Goal: Task Accomplishment & Management: Complete application form

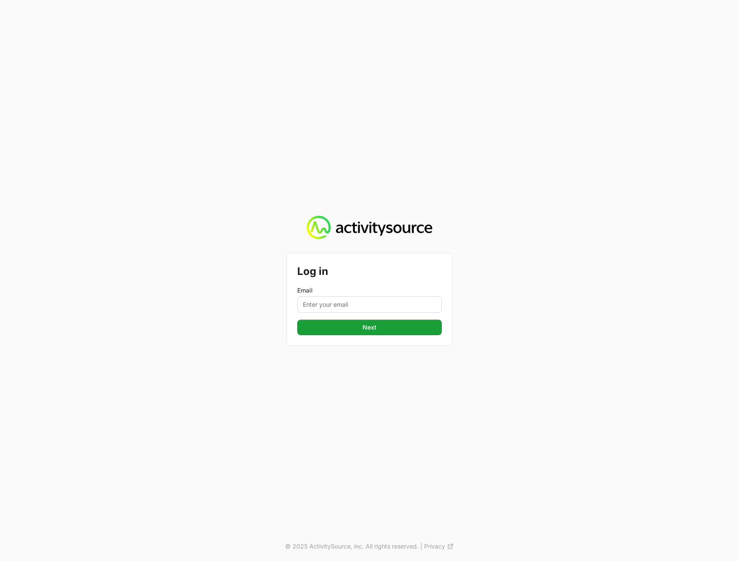
click at [347, 297] on div "Email" at bounding box center [369, 299] width 145 height 27
click at [344, 304] on input "Email" at bounding box center [369, 305] width 145 height 16
type input "peter@activitysource.com"
click at [496, 323] on div "Log in Email peter@activitysource.com Next © 2025 ActivitySource, inc. All righ…" at bounding box center [369, 280] width 739 height 561
click at [403, 332] on button "Next" at bounding box center [369, 327] width 145 height 15
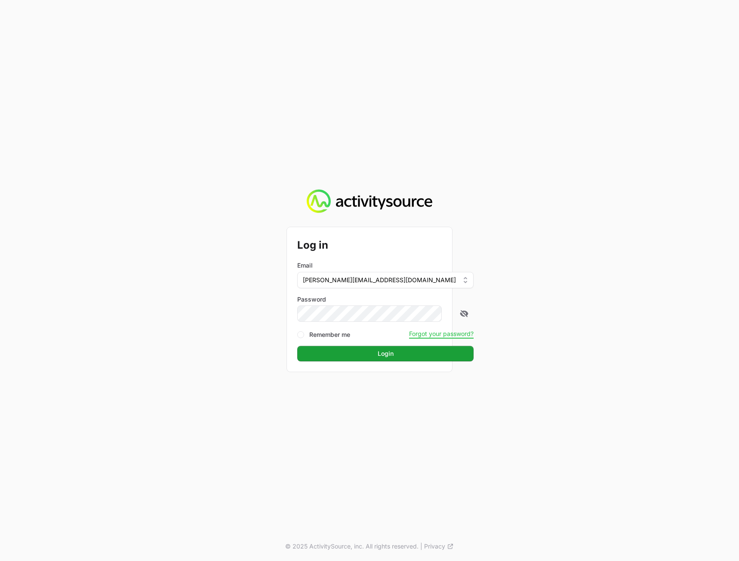
drag, startPoint x: 656, startPoint y: 304, endPoint x: 642, endPoint y: 307, distance: 14.9
click at [654, 304] on div "Log in Email peter@activitysource.com Password Remember me Forgot your password…" at bounding box center [369, 280] width 739 height 561
click at [391, 357] on button "Login" at bounding box center [385, 353] width 176 height 15
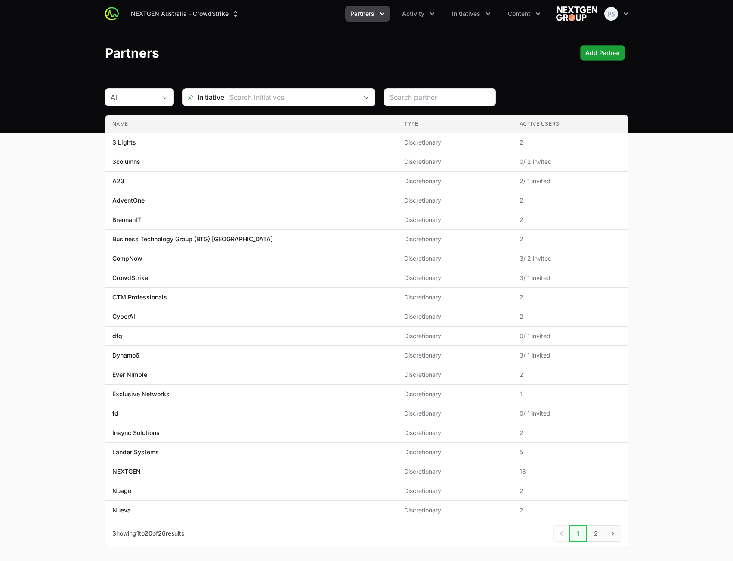
click at [683, 249] on main "All Initiative Name Type Active Users Name 3 Lights Type Discretionary Active U…" at bounding box center [366, 328] width 733 height 480
click at [691, 189] on main "All Initiative Name Type Active Users Name 3 Lights Type Discretionary Active U…" at bounding box center [366, 328] width 733 height 480
click at [688, 213] on main "All Initiative Name Type Active Users Name 3 Lights Type Discretionary Active U…" at bounding box center [366, 328] width 733 height 480
click at [291, 56] on div "Partners Add Partner" at bounding box center [366, 52] width 523 height 15
click at [399, 71] on header "Partners Add Partner" at bounding box center [366, 53] width 733 height 50
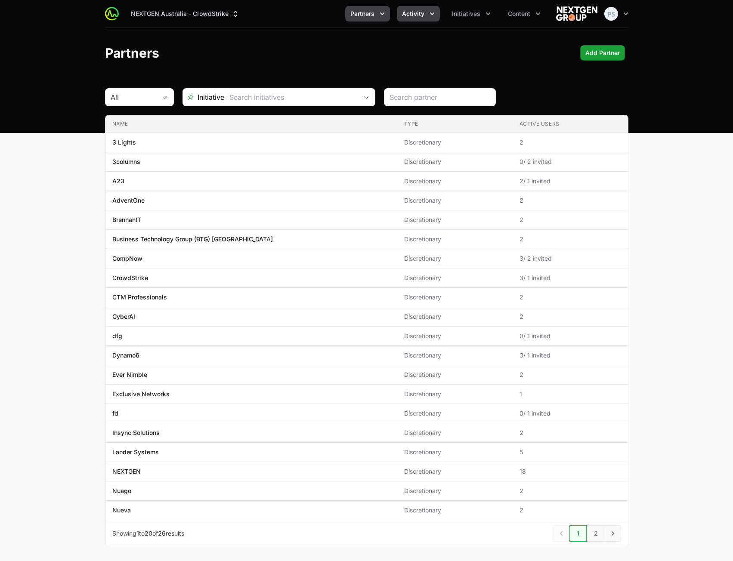
click at [416, 14] on span "Activity" at bounding box center [413, 13] width 22 height 9
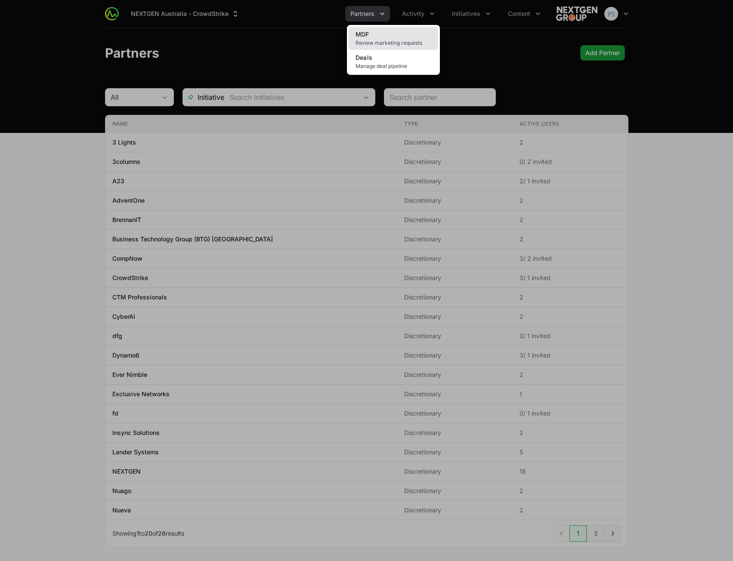
click at [405, 44] on span "Review marketing requests" at bounding box center [394, 43] width 76 height 7
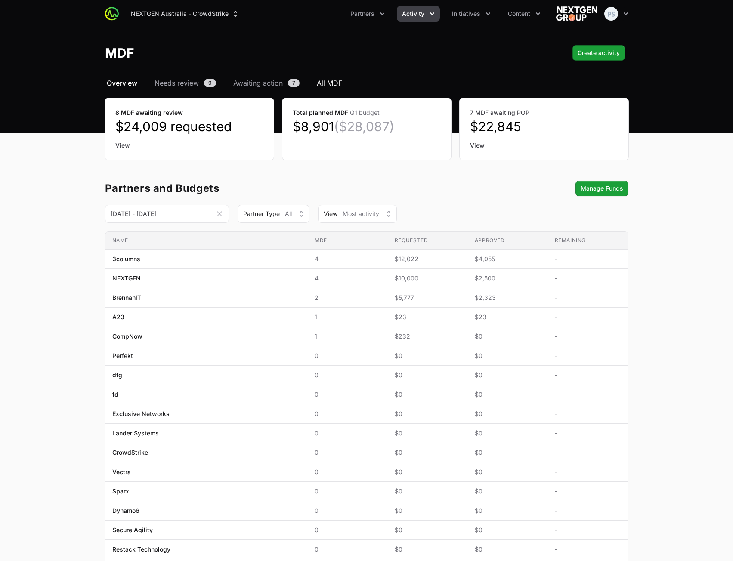
click at [328, 80] on span "All MDF" at bounding box center [329, 83] width 25 height 10
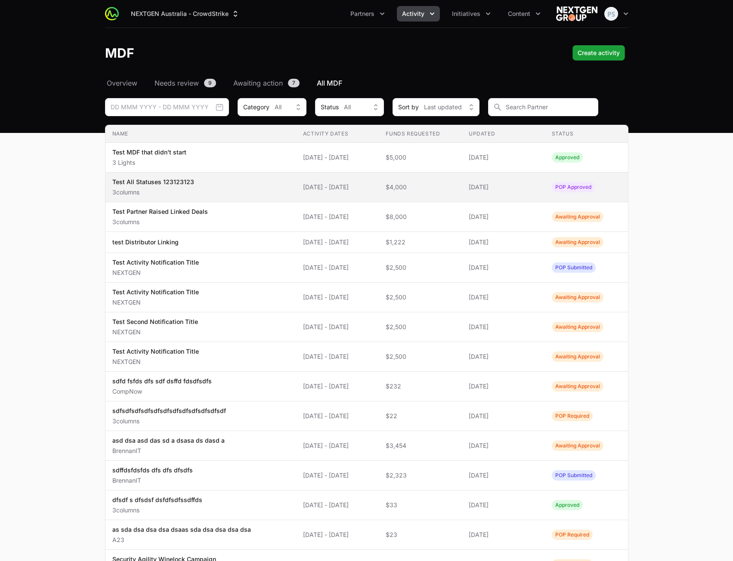
click at [278, 186] on span "Test All Statuses 123123123 3columns" at bounding box center [200, 187] width 177 height 19
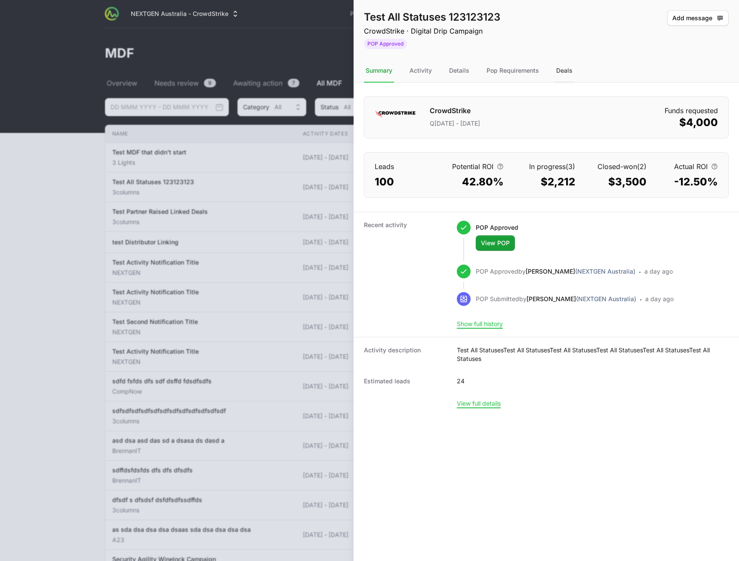
click at [560, 74] on div "Deals" at bounding box center [565, 70] width 20 height 23
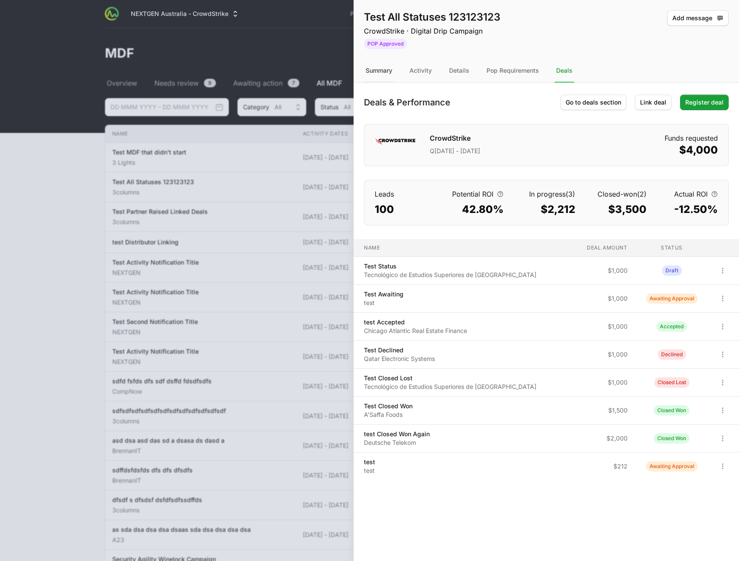
click at [380, 74] on div "Summary" at bounding box center [379, 70] width 30 height 23
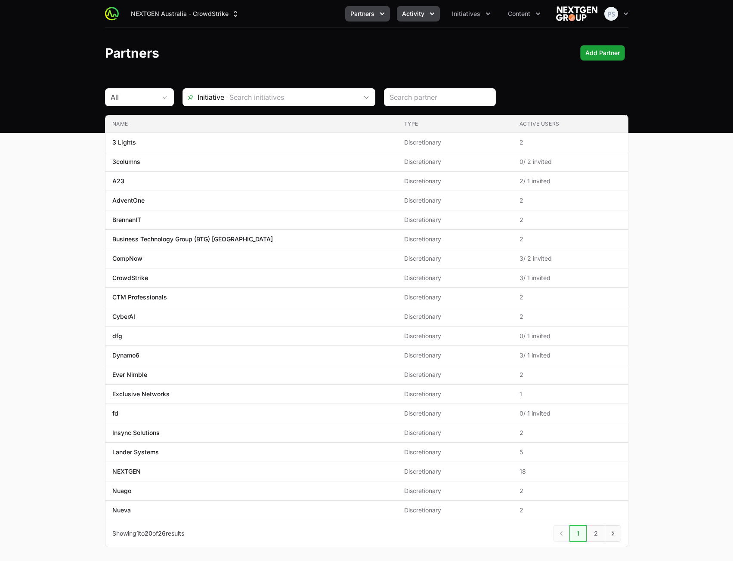
click at [416, 18] on button "Activity" at bounding box center [418, 13] width 43 height 15
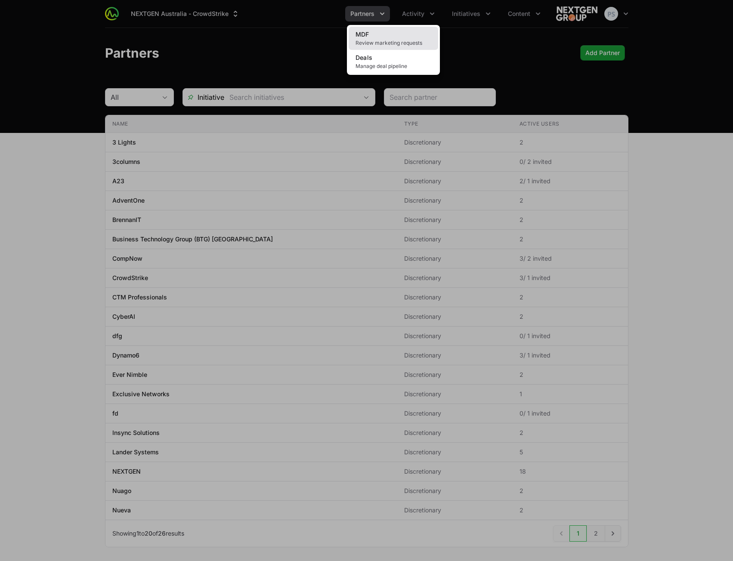
click at [403, 34] on link "MDF Review marketing requests" at bounding box center [394, 38] width 90 height 23
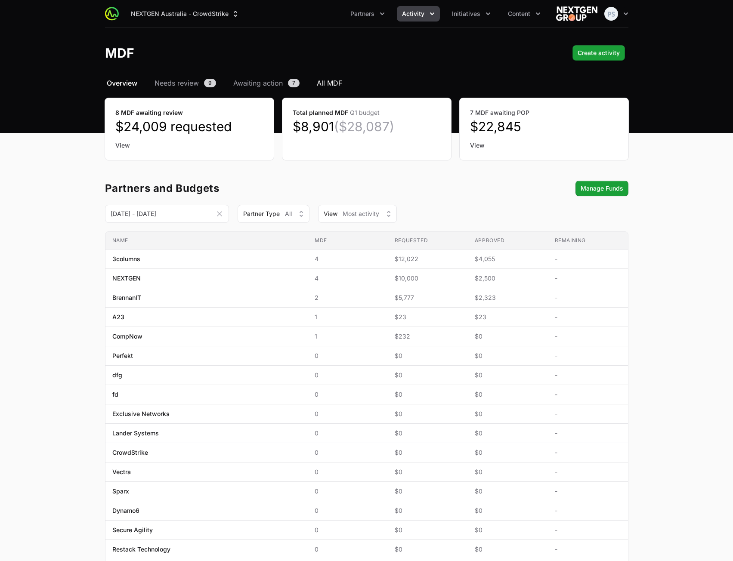
click at [334, 84] on span "All MDF" at bounding box center [329, 83] width 25 height 10
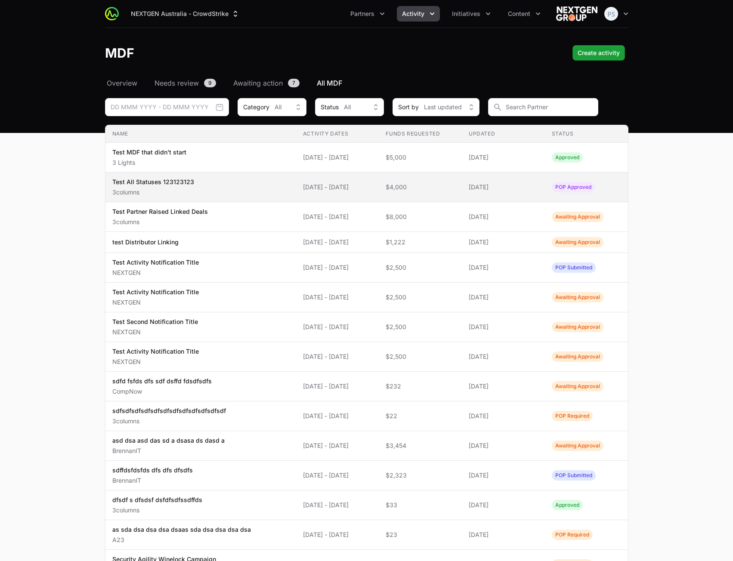
click at [242, 189] on span "Test All Statuses 123123123 3columns" at bounding box center [200, 187] width 177 height 19
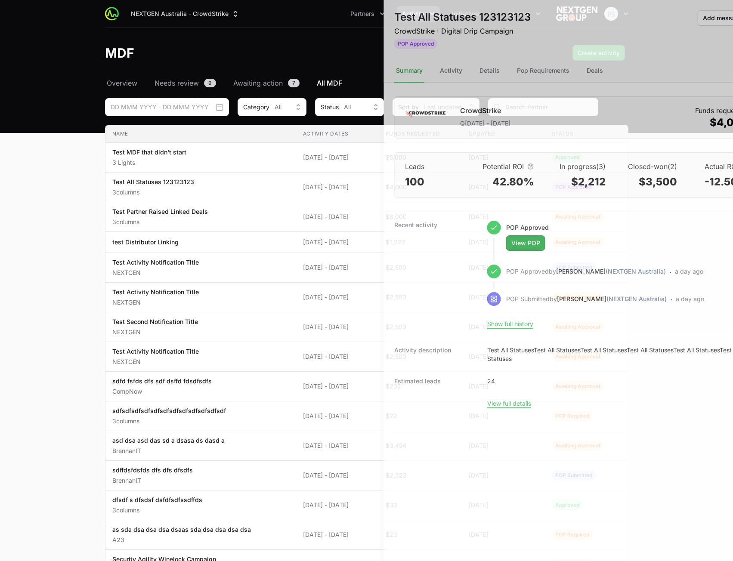
click at [213, 148] on div at bounding box center [366, 280] width 733 height 561
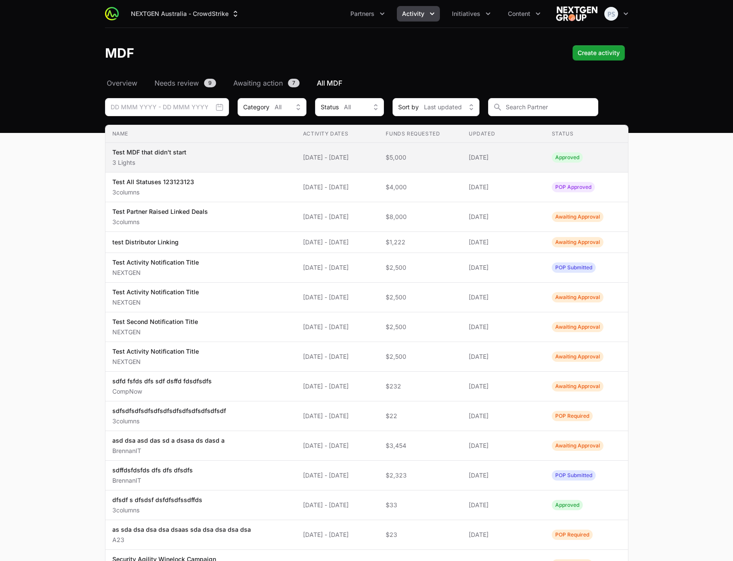
click at [208, 158] on span "Test MDF that didn't start 3 Lights" at bounding box center [200, 157] width 177 height 19
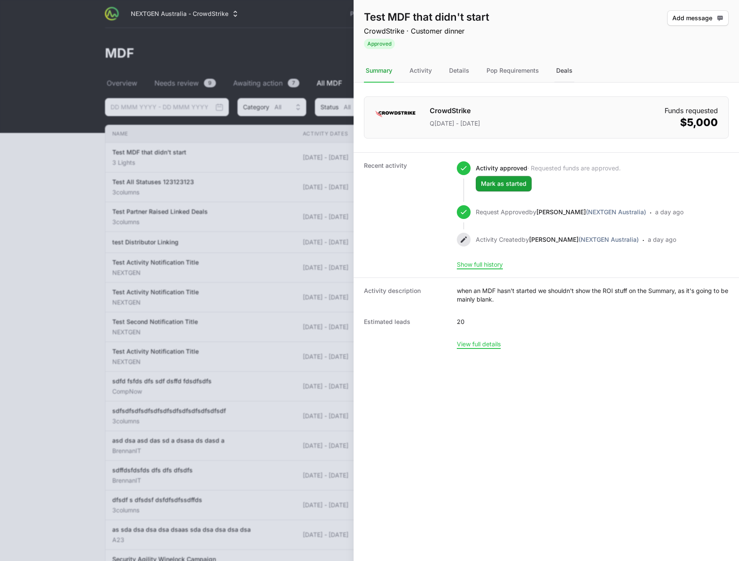
click at [563, 66] on div "Deals" at bounding box center [565, 70] width 20 height 23
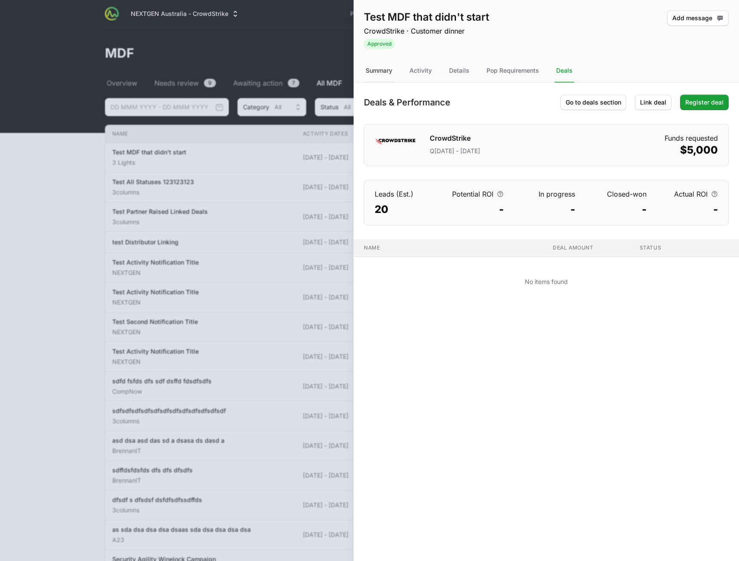
click at [373, 68] on div "Summary" at bounding box center [379, 70] width 30 height 23
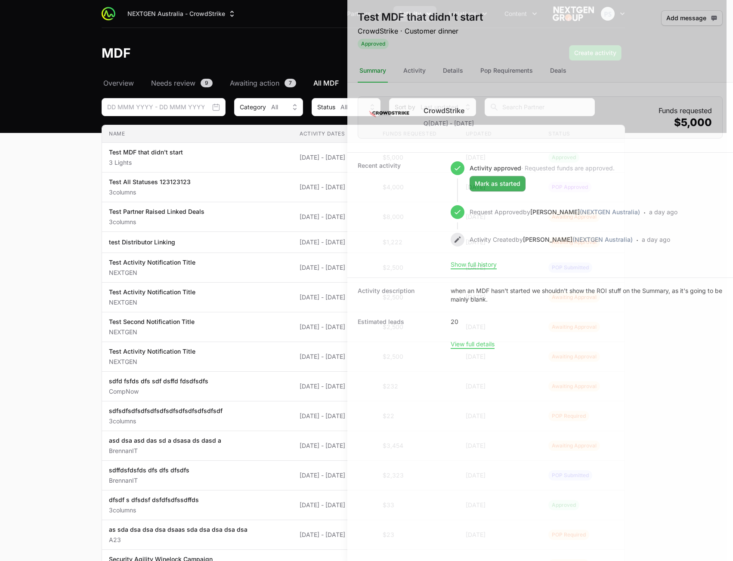
click at [91, 200] on div at bounding box center [366, 280] width 733 height 561
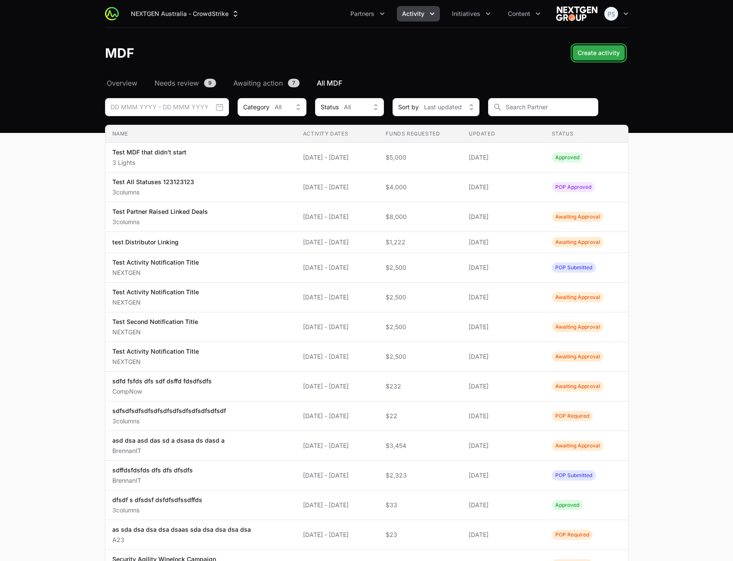
click at [600, 56] on span "Create activity" at bounding box center [599, 53] width 42 height 10
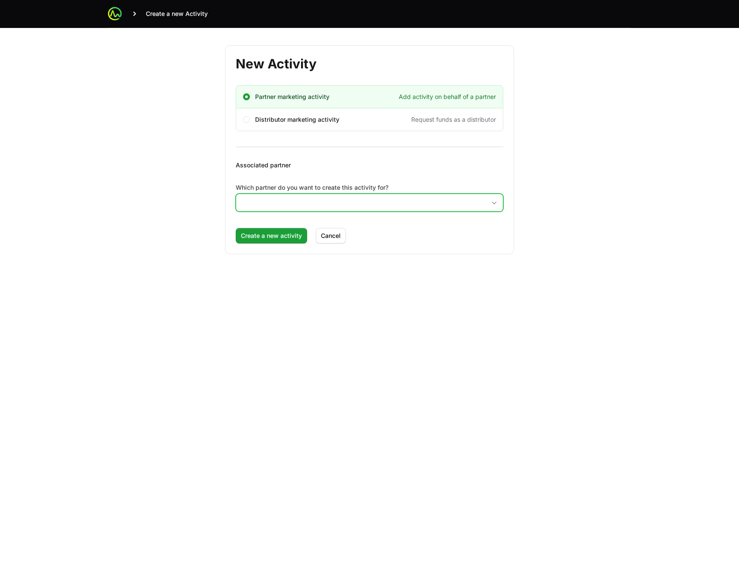
click at [328, 206] on input "Which partner do you want to create this activity for?" at bounding box center [361, 202] width 250 height 17
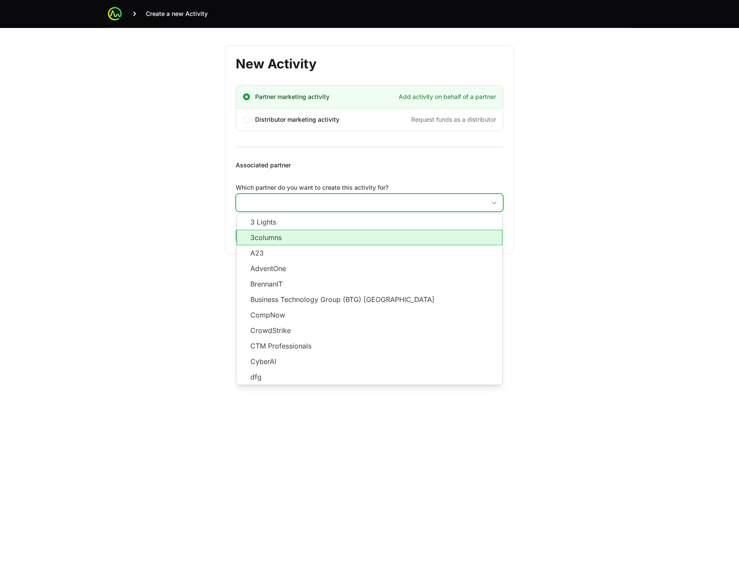
click at [303, 235] on li "3columns" at bounding box center [370, 237] width 266 height 15
type input "3columns"
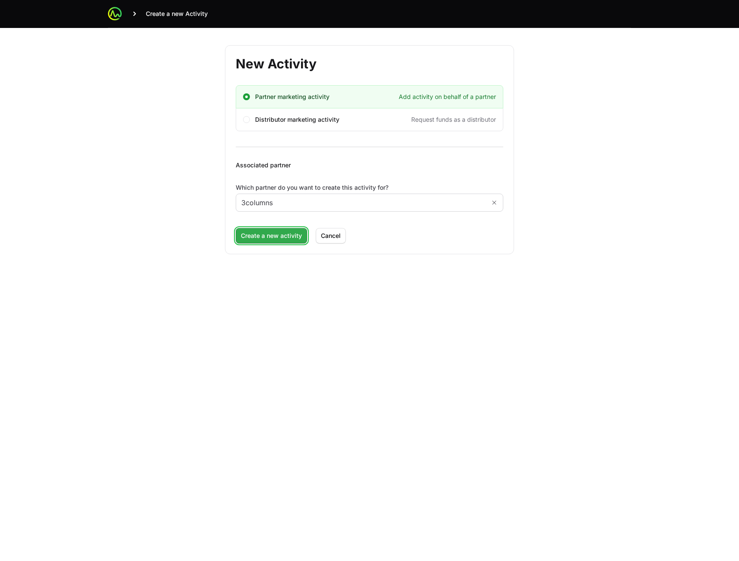
click at [264, 239] on span "Create a new activity" at bounding box center [271, 236] width 61 height 10
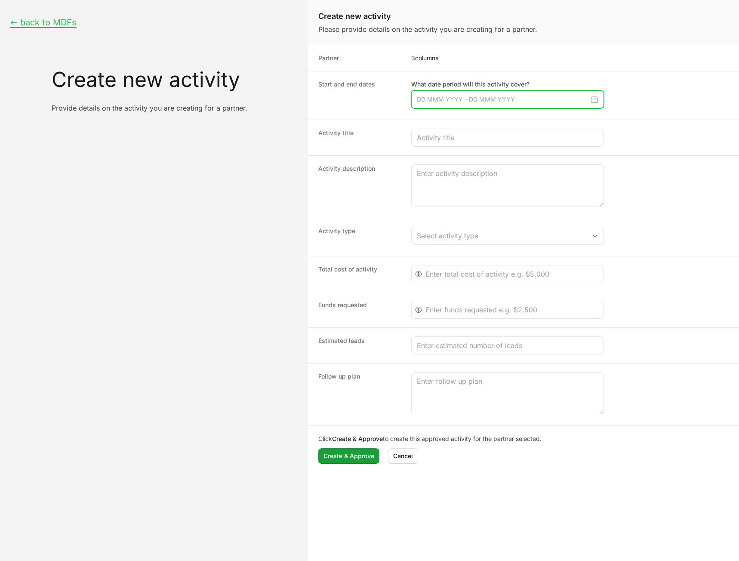
click at [469, 102] on input "Create activity form" at bounding box center [507, 99] width 193 height 18
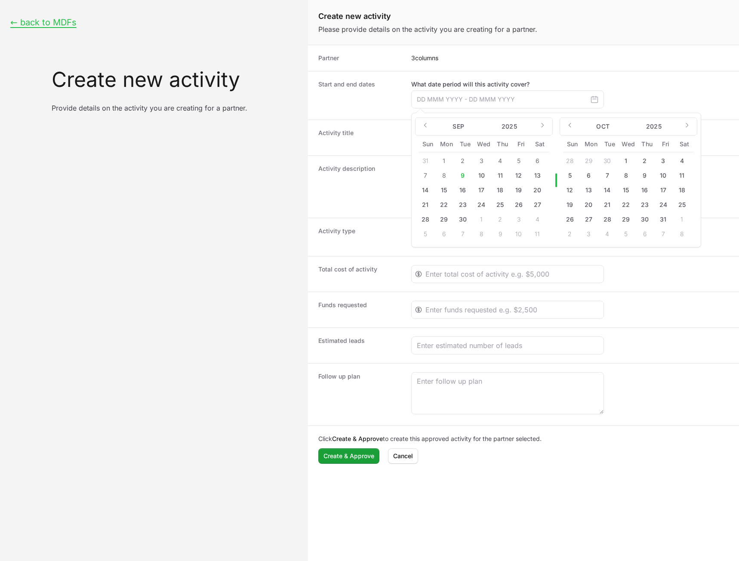
click at [481, 179] on button "10" at bounding box center [482, 176] width 14 height 14
click at [500, 189] on button "18" at bounding box center [501, 190] width 14 height 14
type input "[DATE] - [DATE]"
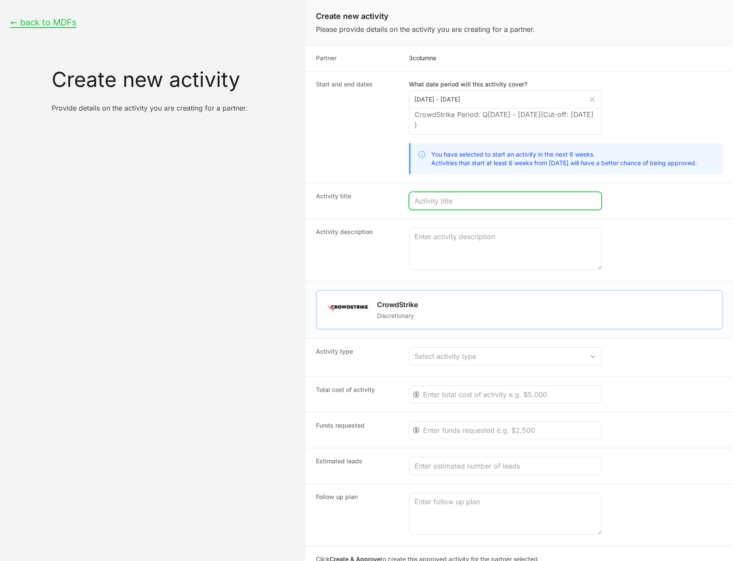
click at [448, 205] on input "Create activity form" at bounding box center [505, 201] width 182 height 10
type input "Test Adding 123123123123"
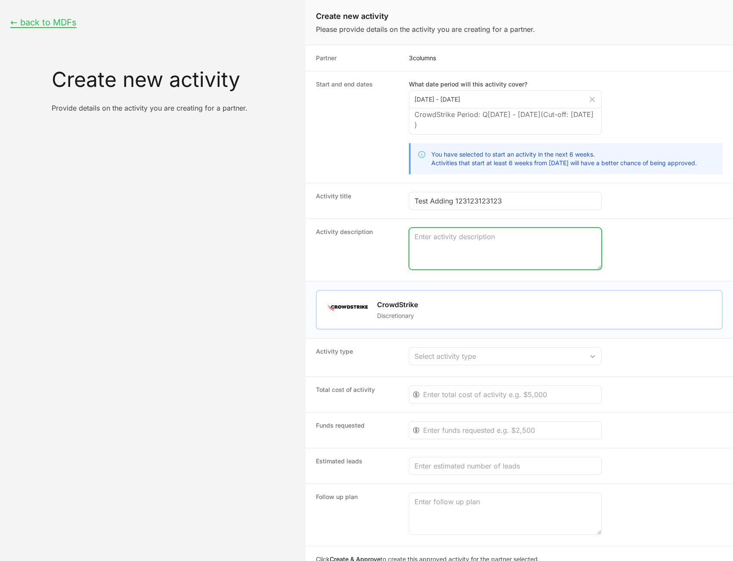
click at [492, 247] on textarea "Create activity form" at bounding box center [505, 248] width 192 height 41
paste textarea "Test Adding 123123123123"
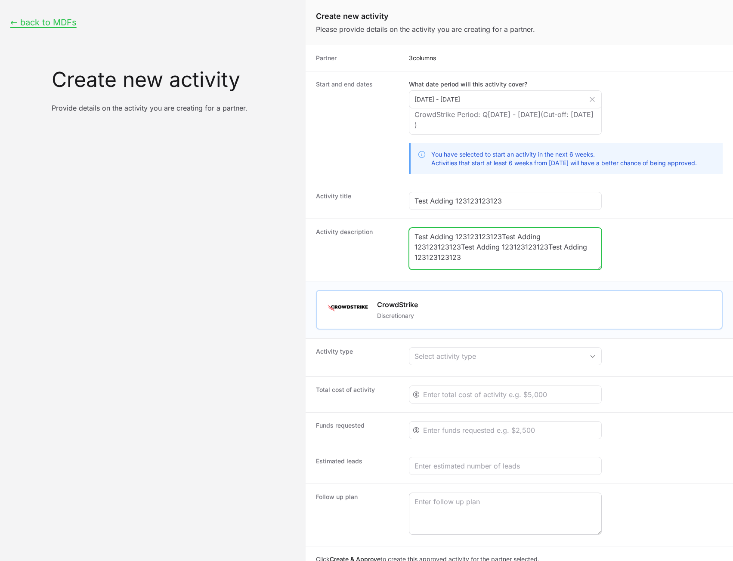
type textarea "Test Adding 123123123123Test Adding 123123123123Test Adding 123123123123Test Ad…"
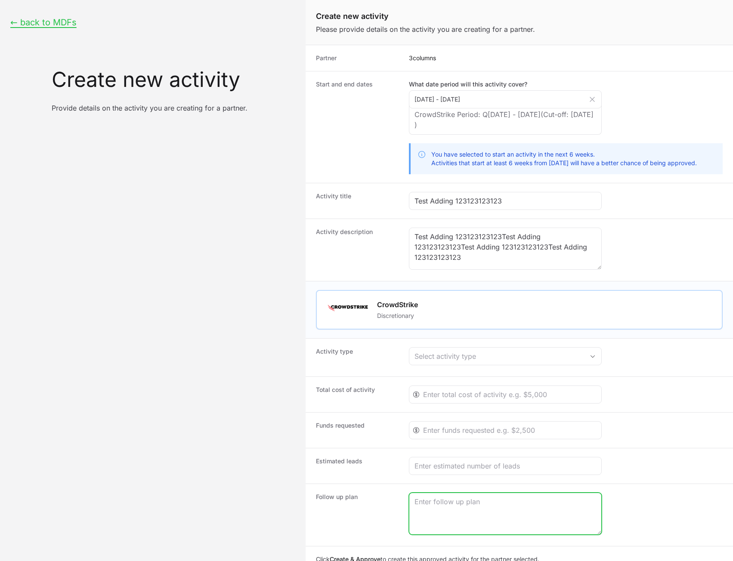
click at [472, 516] on textarea "Create activity form" at bounding box center [505, 513] width 192 height 41
paste textarea "Test Adding 123123123123Test Adding 123123123123Test Adding 123123123123Test Ad…"
type textarea "Test Adding 123123123123Test Adding 123123123123Test Adding 123123123123Test Ad…"
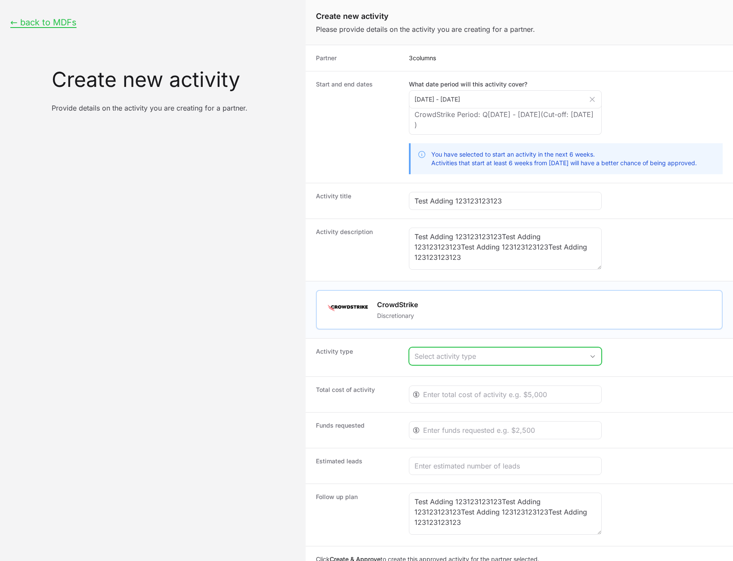
click at [453, 357] on div "Select activity type" at bounding box center [499, 356] width 170 height 10
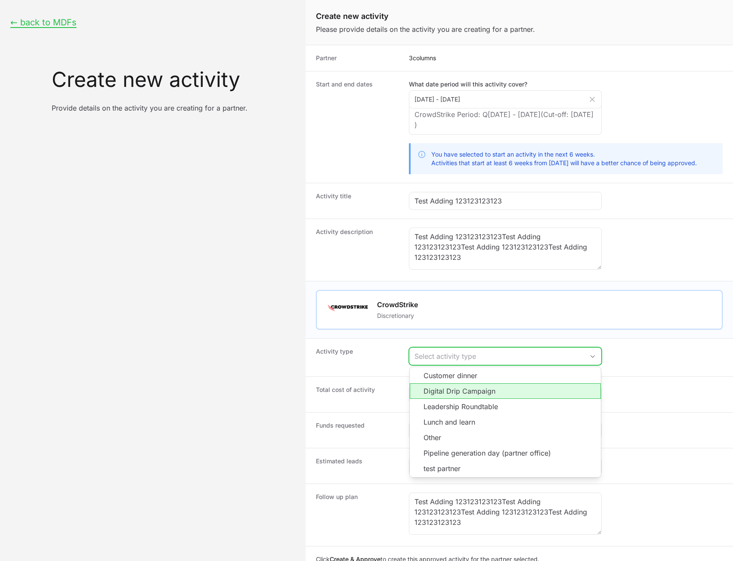
click at [464, 389] on li "Digital Drip Campaign" at bounding box center [505, 390] width 191 height 15
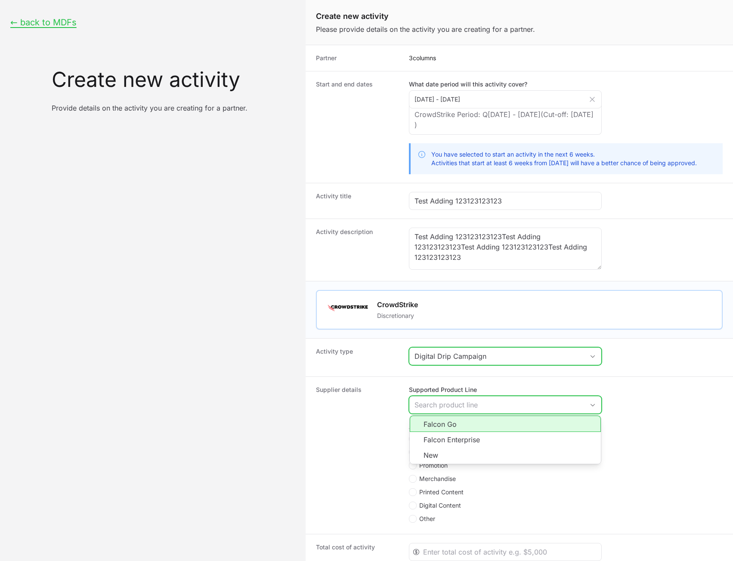
click at [448, 400] on div "Search product line" at bounding box center [499, 405] width 170 height 10
click at [452, 430] on li "Falcon Go" at bounding box center [505, 424] width 191 height 16
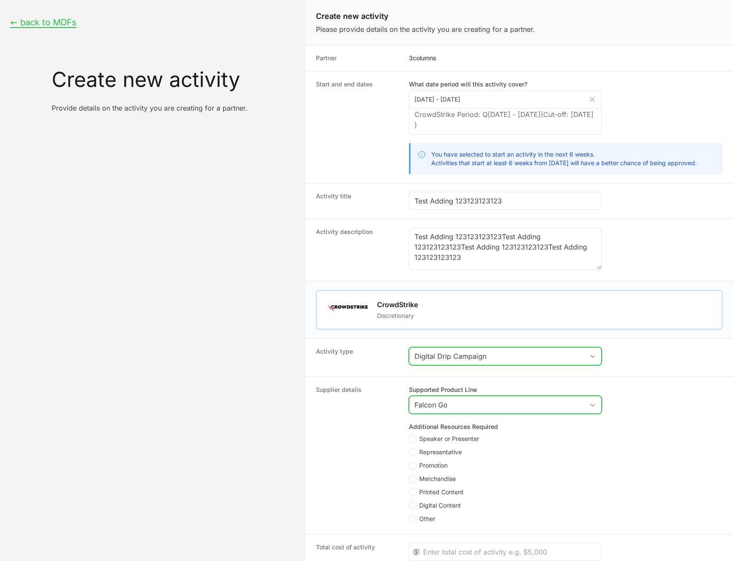
click at [441, 467] on span "Promotion" at bounding box center [433, 465] width 28 height 9
click at [410, 463] on input "Promotion" at bounding box center [409, 462] width 1 height 1
checkbox input "true"
click at [447, 557] on input "Promotion detail" at bounding box center [505, 553] width 182 height 10
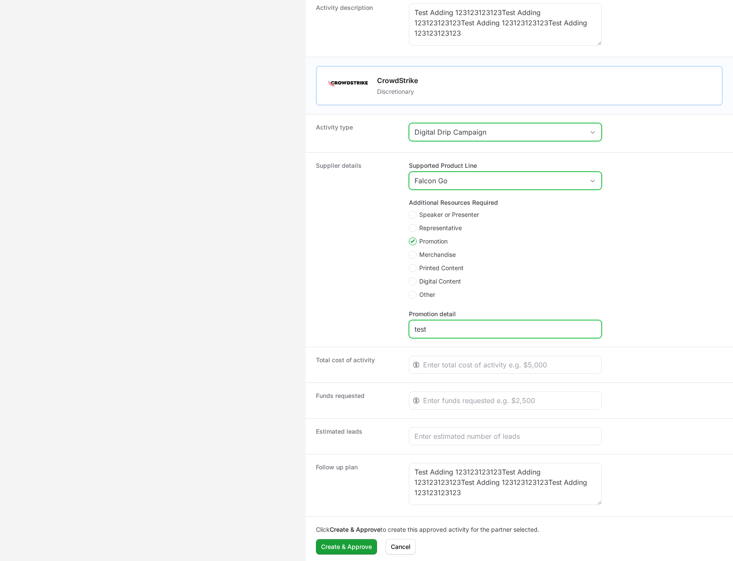
scroll to position [226, 0]
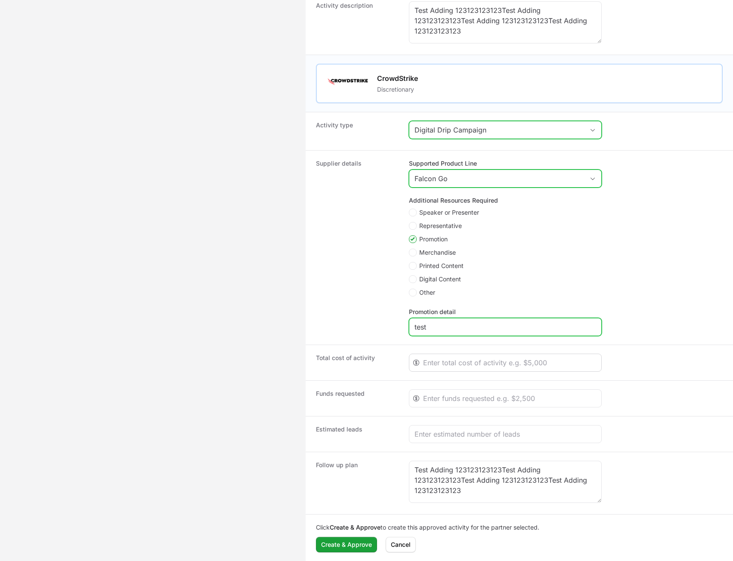
type input "test"
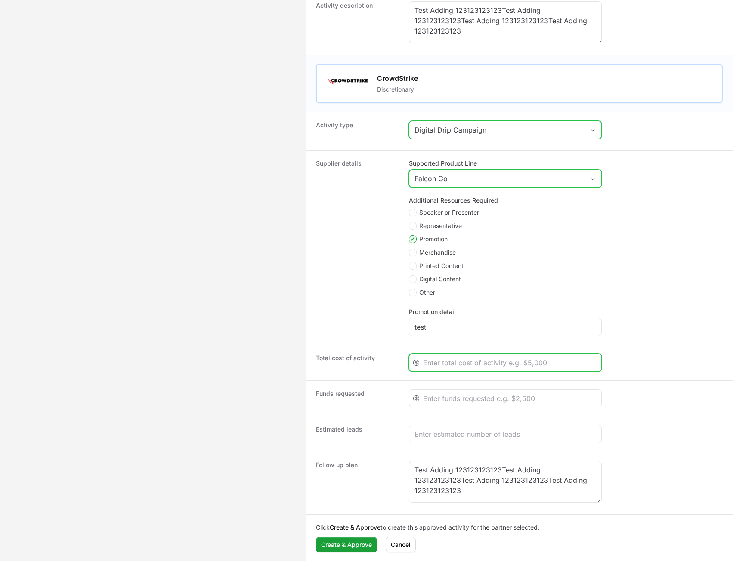
click at [446, 364] on input "Create activity form" at bounding box center [509, 363] width 173 height 10
type input "2000"
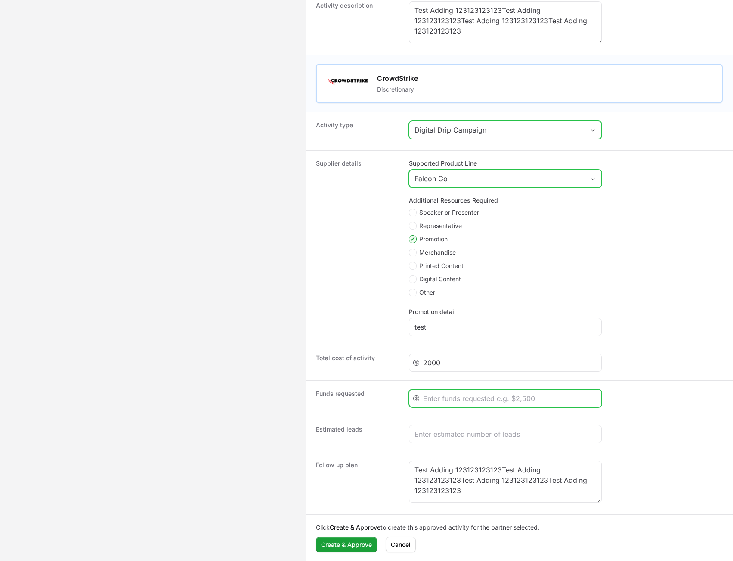
click at [460, 401] on input "Create activity form" at bounding box center [509, 398] width 173 height 10
type input "1000"
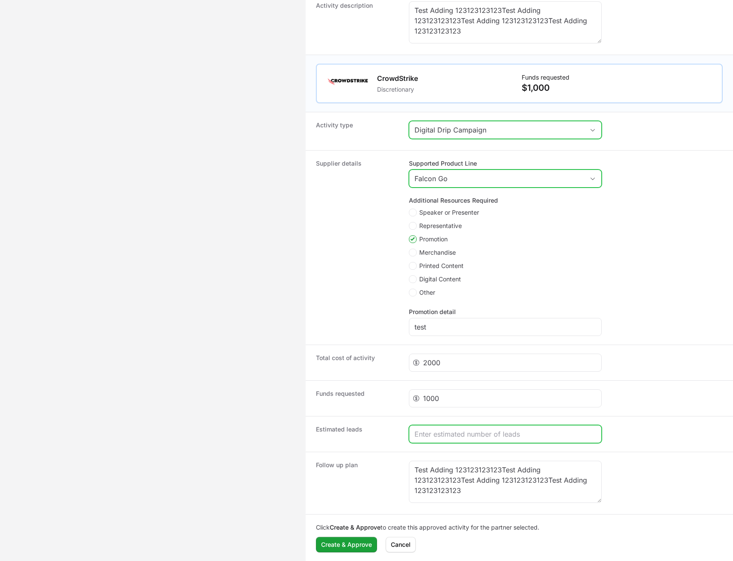
click at [463, 439] on input "Create activity form" at bounding box center [505, 434] width 182 height 10
click at [431, 435] on input "Create activity form" at bounding box center [505, 434] width 182 height 10
type input "65"
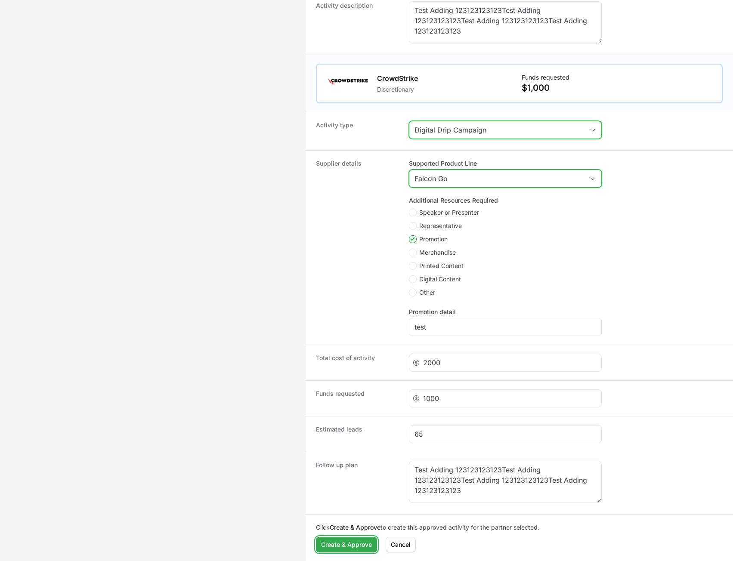
click at [340, 542] on span "Create & Approve" at bounding box center [346, 545] width 51 height 10
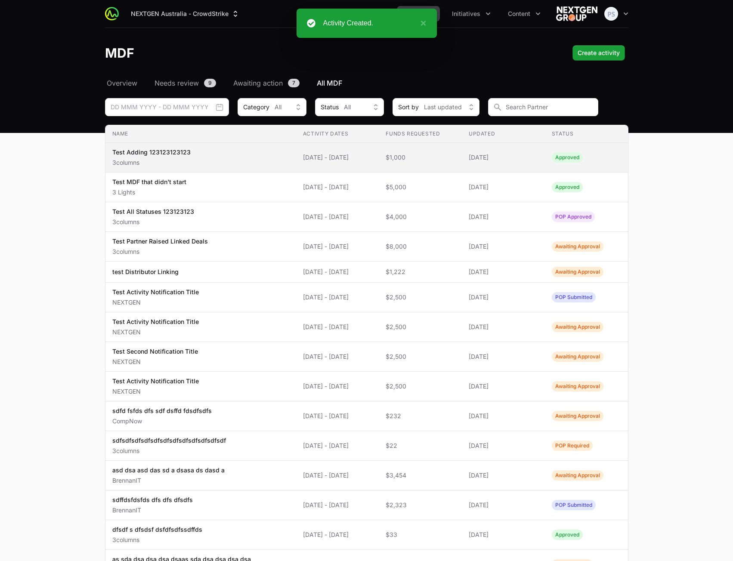
click at [254, 160] on span "Test Adding 123123123123 3columns" at bounding box center [200, 157] width 177 height 19
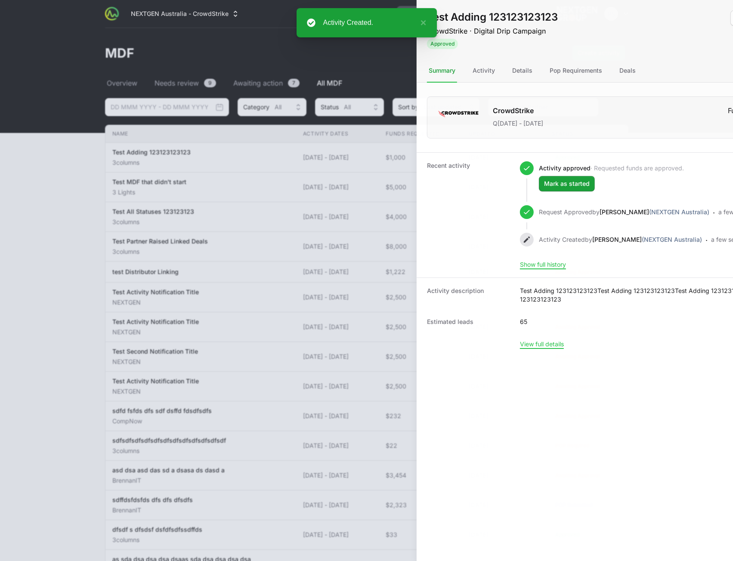
click at [96, 97] on div at bounding box center [366, 280] width 733 height 561
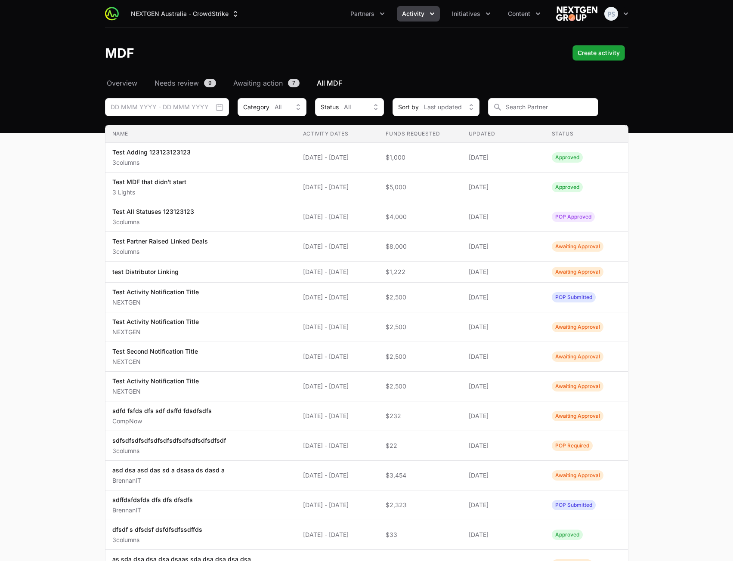
click at [709, 178] on main "Select a tab Overview Needs review Awaiting action All MDF Overview Needs revie…" at bounding box center [366, 427] width 733 height 698
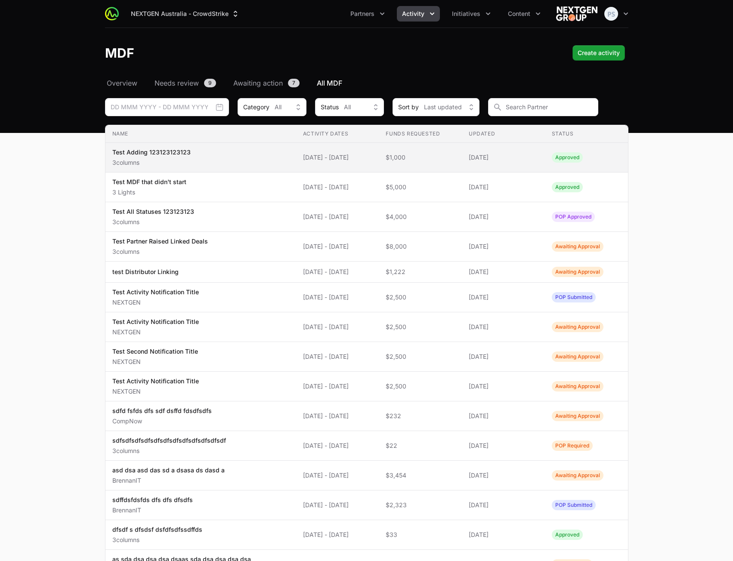
click at [177, 160] on p "3columns" at bounding box center [151, 162] width 78 height 9
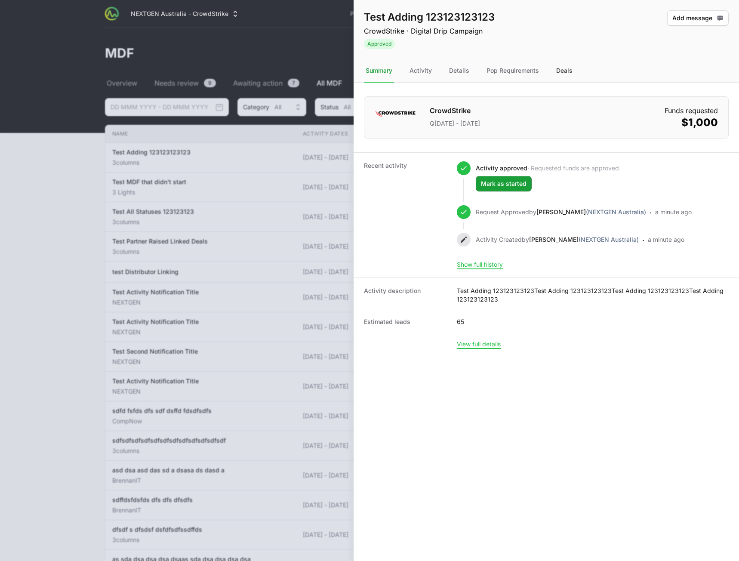
click at [565, 72] on div "Deals" at bounding box center [565, 70] width 20 height 23
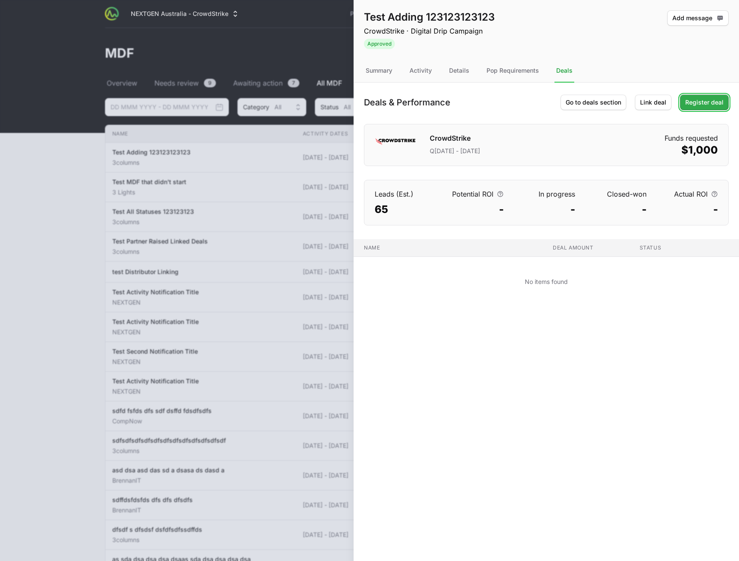
click at [709, 108] on link "Register deal" at bounding box center [704, 102] width 49 height 15
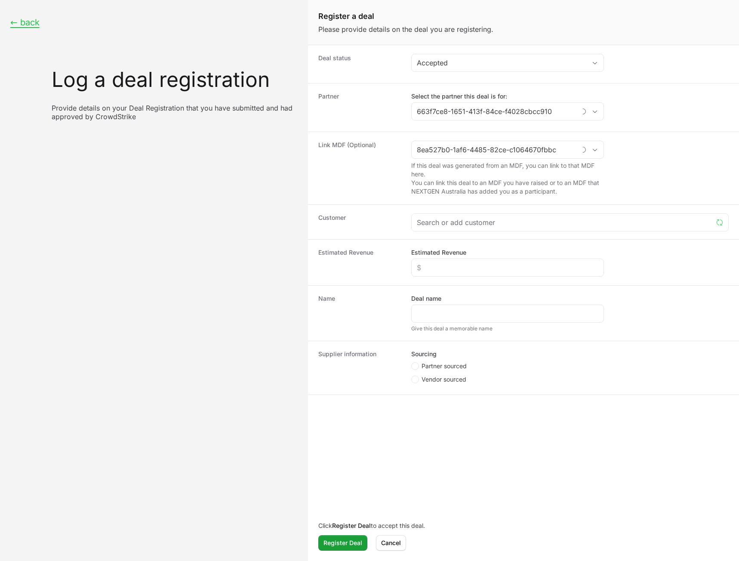
type input "3columns"
type input "Test Adding 123123123123"
click at [488, 63] on div "Accepted" at bounding box center [502, 63] width 170 height 10
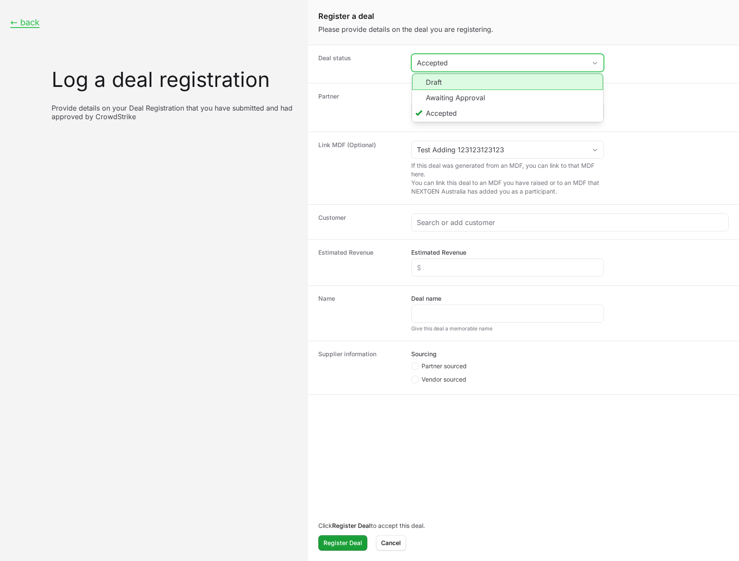
click at [481, 83] on li "Draft" at bounding box center [507, 82] width 191 height 16
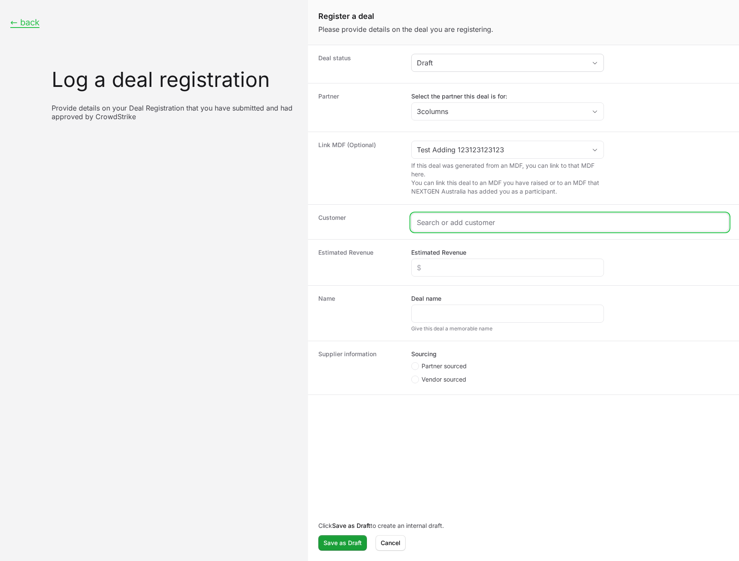
click at [466, 227] on input "Create activity form" at bounding box center [570, 222] width 306 height 10
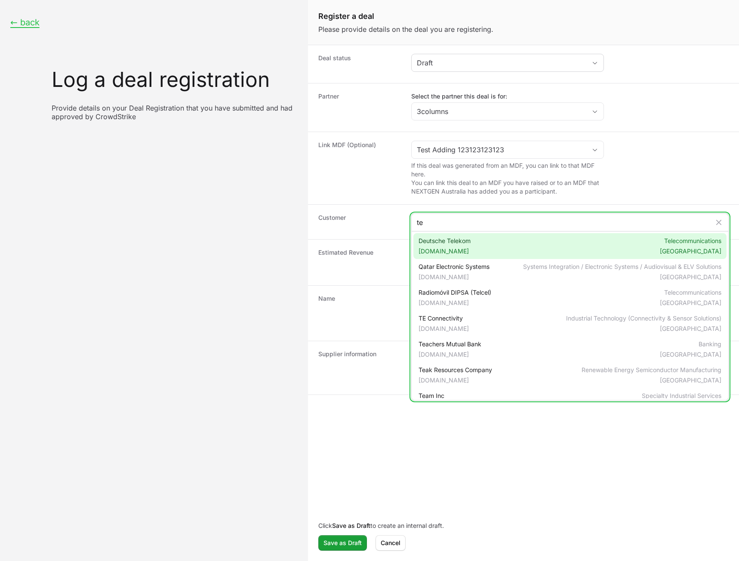
type input "te"
click at [463, 250] on span "[DOMAIN_NAME]" at bounding box center [445, 251] width 52 height 9
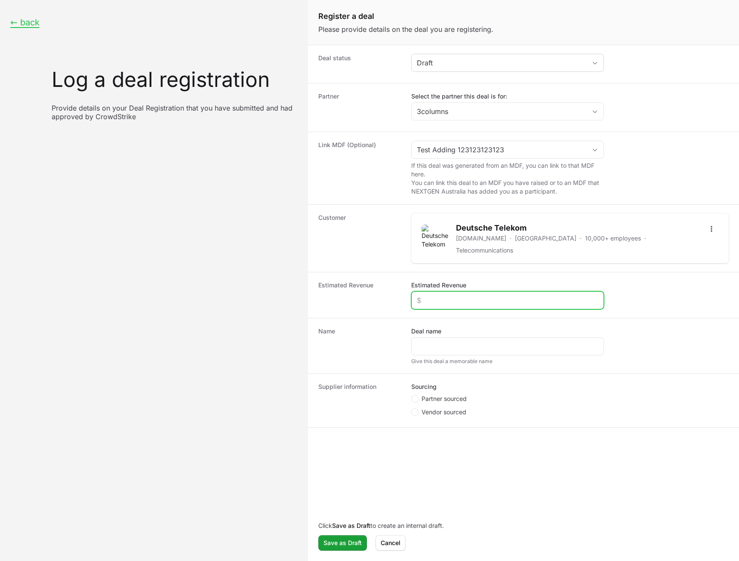
click at [454, 295] on input "Estimated Revenue" at bounding box center [508, 300] width 182 height 10
type input "$2,000"
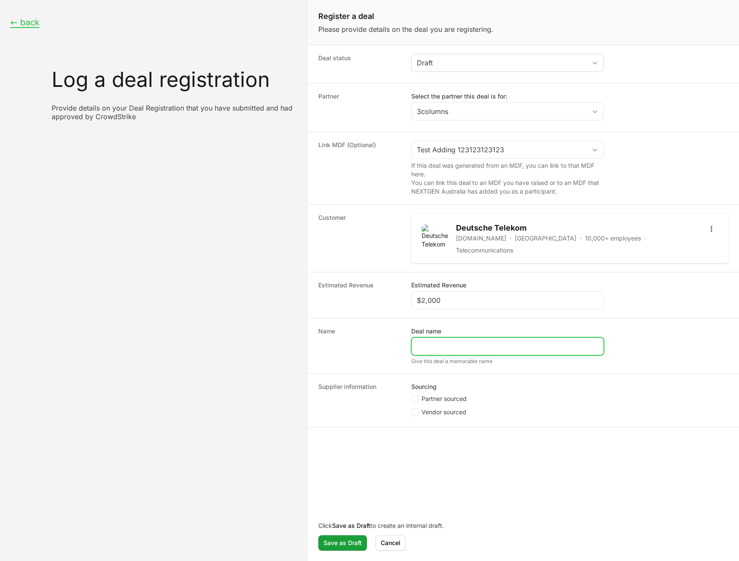
click at [442, 341] on input "Deal name" at bounding box center [508, 346] width 182 height 10
type input "Test Added"
click at [432, 389] on fieldset "Sourcing Partner sourced Vendor sourced" at bounding box center [507, 401] width 193 height 36
click at [436, 395] on span "Partner sourced" at bounding box center [444, 399] width 45 height 9
click at [412, 395] on input "Partner sourced" at bounding box center [411, 395] width 1 height 1
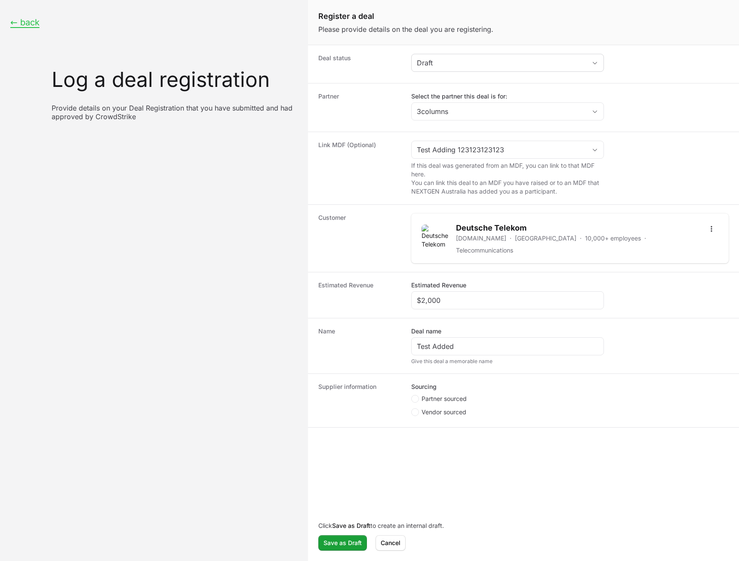
radio input "true"
drag, startPoint x: 447, startPoint y: 441, endPoint x: 408, endPoint y: 483, distance: 57.6
click at [447, 441] on input "Deal registration code" at bounding box center [508, 445] width 182 height 10
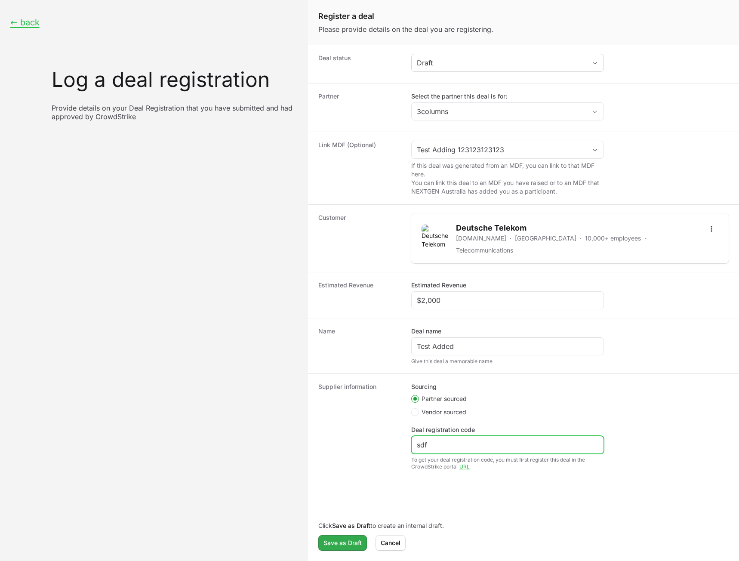
type input "sdf"
click at [342, 545] on span "Save as Draft" at bounding box center [343, 543] width 38 height 10
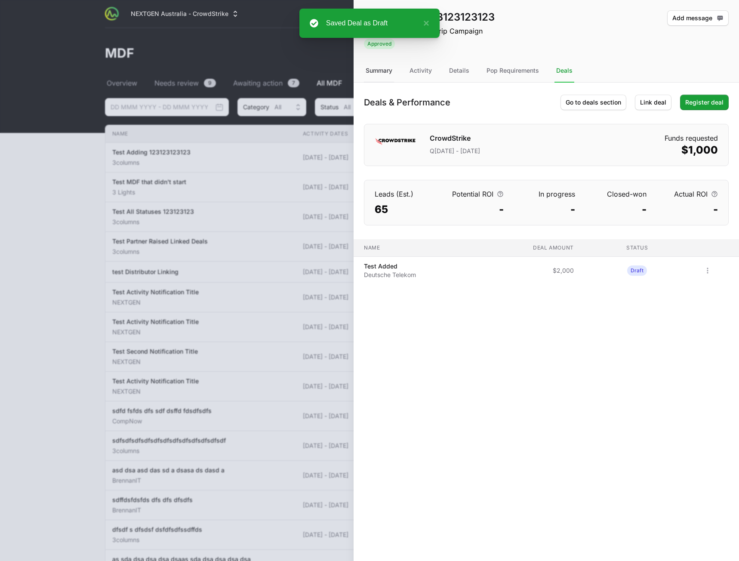
click at [379, 69] on div "Summary" at bounding box center [379, 70] width 30 height 23
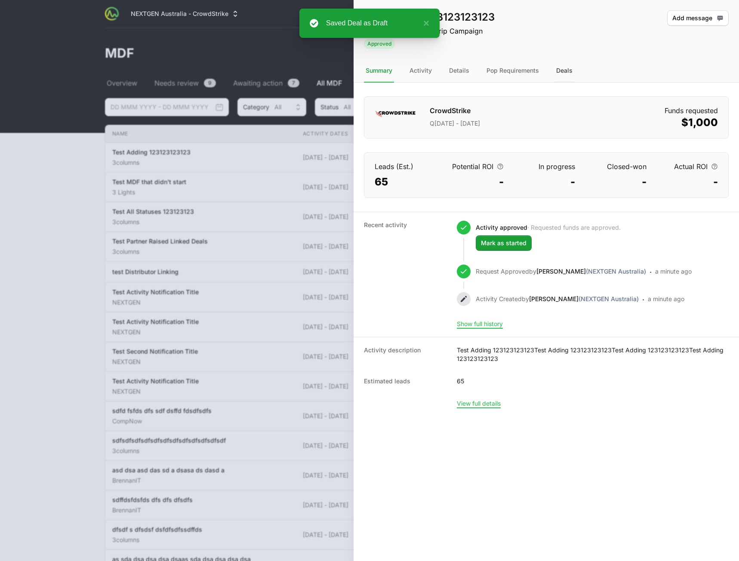
click at [561, 76] on div "Deals" at bounding box center [565, 70] width 20 height 23
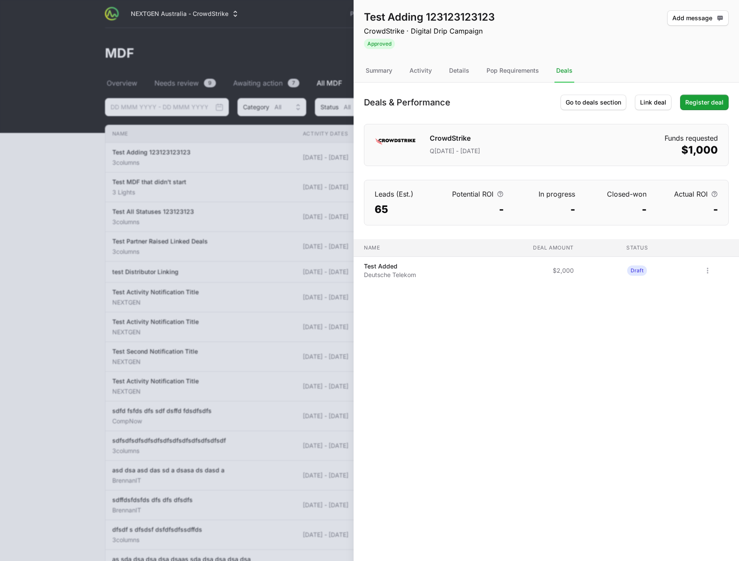
click at [469, 270] on td "Deal amount $2,000" at bounding box center [524, 271] width 113 height 28
click at [708, 274] on icon "Open options" at bounding box center [708, 270] width 9 height 9
click at [701, 291] on div "View" at bounding box center [692, 289] width 90 height 15
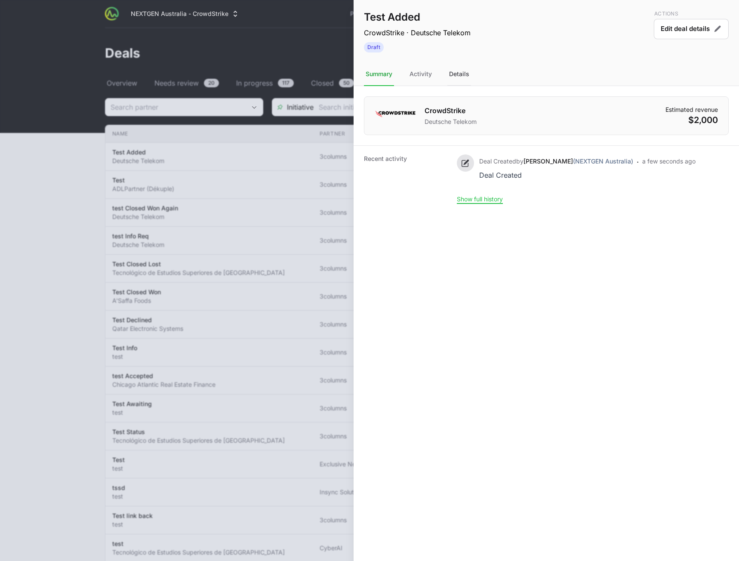
click at [460, 75] on div "Details" at bounding box center [460, 74] width 24 height 23
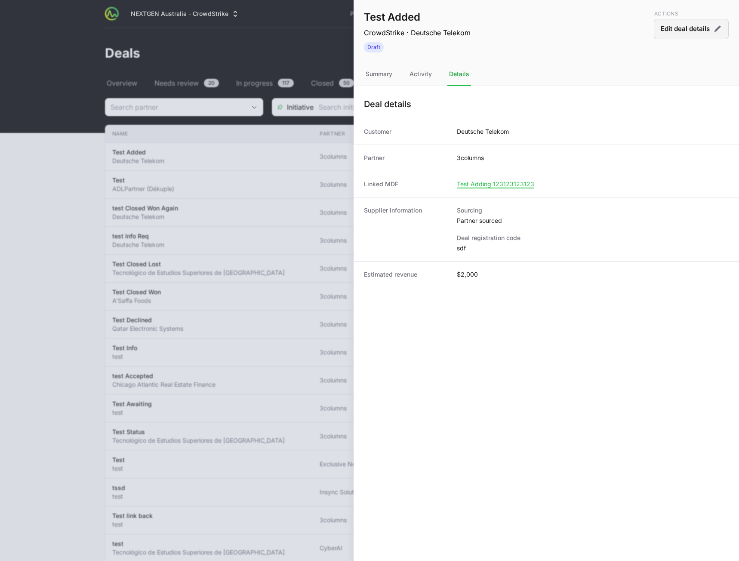
click at [691, 27] on button "Edit deal details" at bounding box center [691, 29] width 75 height 20
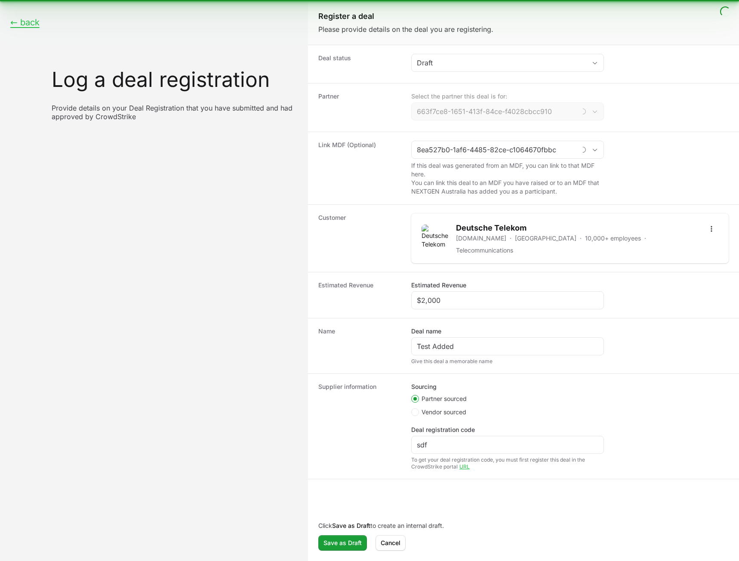
type input "3columns"
type input "Test Adding 123123123123"
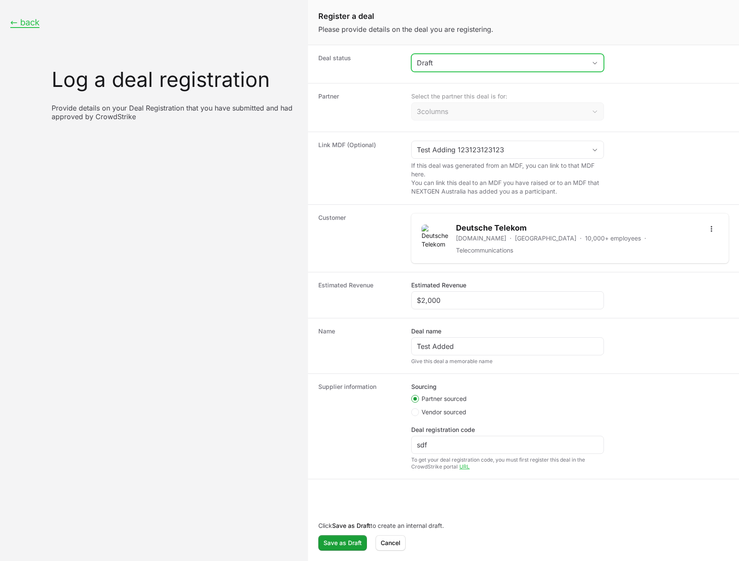
click at [503, 67] on div "Draft" at bounding box center [502, 63] width 170 height 10
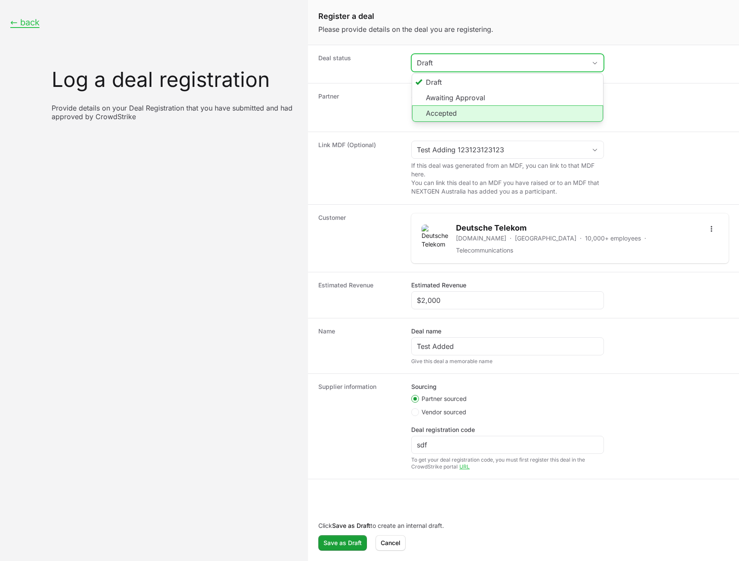
click at [475, 108] on li "Accepted" at bounding box center [507, 113] width 191 height 16
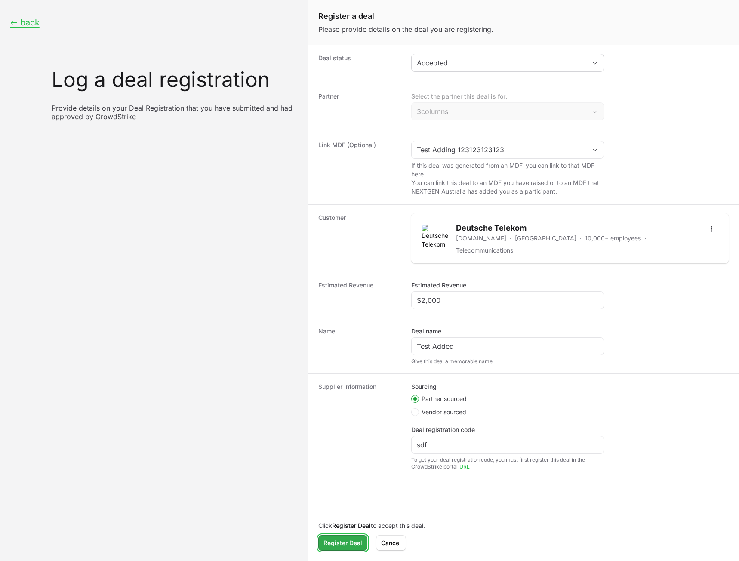
click at [340, 544] on span "Register Deal" at bounding box center [343, 543] width 39 height 10
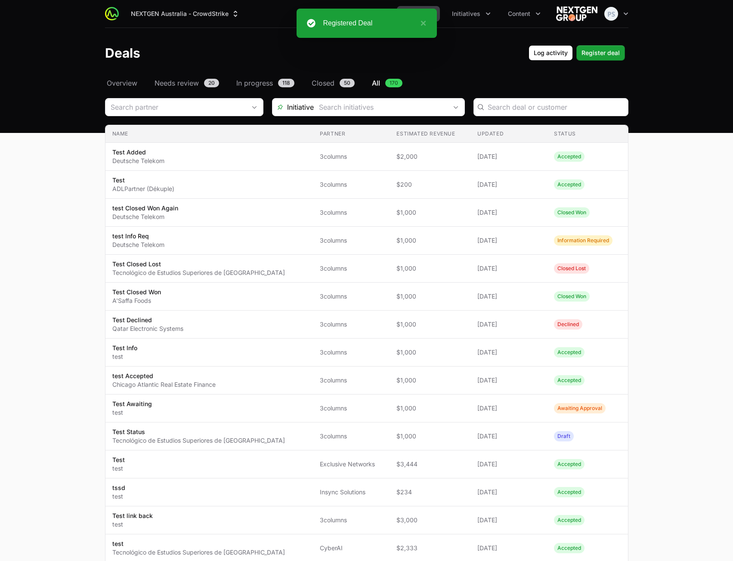
click at [647, 210] on main "Select a tab Overview Needs review In progress Closed All Overview Needs review…" at bounding box center [366, 484] width 733 height 812
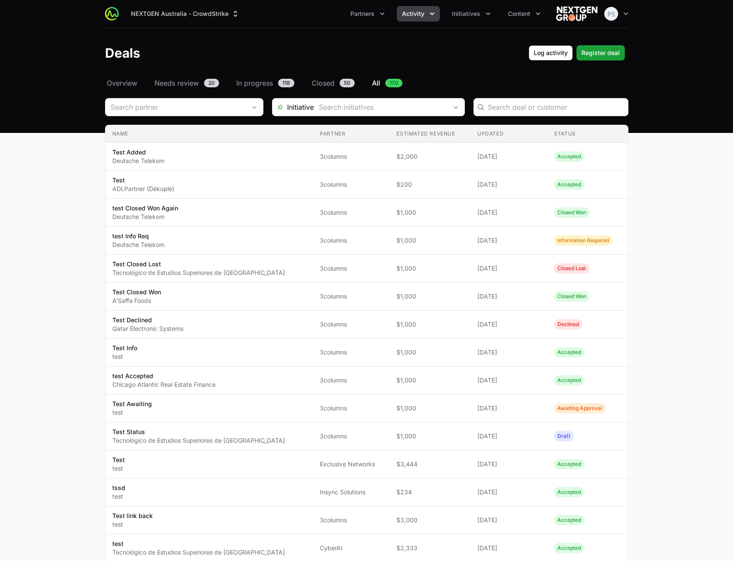
click at [705, 247] on main "Select a tab Overview Needs review In progress Closed All Overview Needs review…" at bounding box center [366, 484] width 733 height 812
click at [242, 50] on div "Deals Log activity Register deal" at bounding box center [366, 52] width 523 height 15
click at [723, 110] on main "Select a tab Overview Needs review In progress Closed All Overview Needs review…" at bounding box center [366, 484] width 733 height 812
click at [45, 212] on main "Select a tab Overview Needs review In progress Closed All Overview Needs review…" at bounding box center [366, 484] width 733 height 812
click at [93, 361] on div "Select a tab Overview Needs review In progress Closed All Overview Needs review…" at bounding box center [366, 484] width 551 height 812
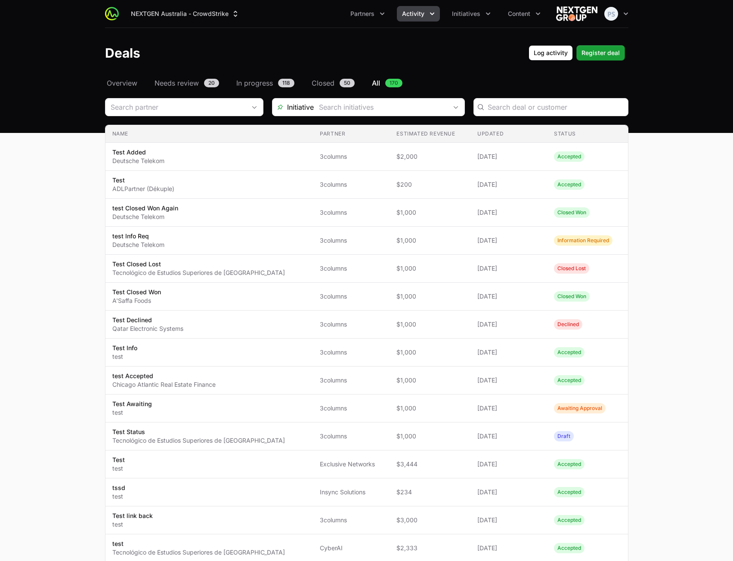
click at [34, 447] on main "Select a tab Overview Needs review In progress Closed All Overview Needs review…" at bounding box center [366, 484] width 733 height 812
click at [688, 247] on main "Select a tab Overview Needs review In progress Closed All Overview Needs review…" at bounding box center [366, 484] width 733 height 812
click at [678, 257] on main "Select a tab Overview Needs review In progress Closed All Overview Needs review…" at bounding box center [366, 484] width 733 height 812
click at [677, 261] on main "Select a tab Overview Needs review In progress Closed All Overview Needs review…" at bounding box center [366, 484] width 733 height 812
